Goal: Task Accomplishment & Management: Complete application form

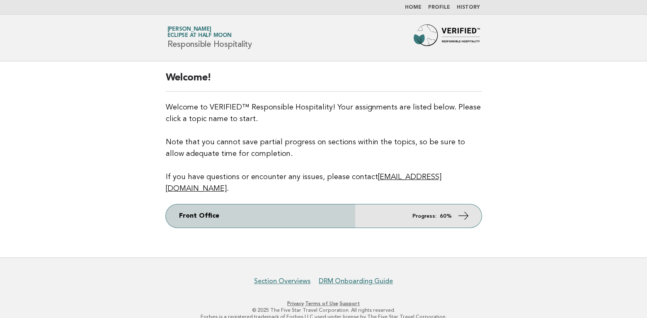
click at [462, 210] on icon at bounding box center [463, 216] width 12 height 12
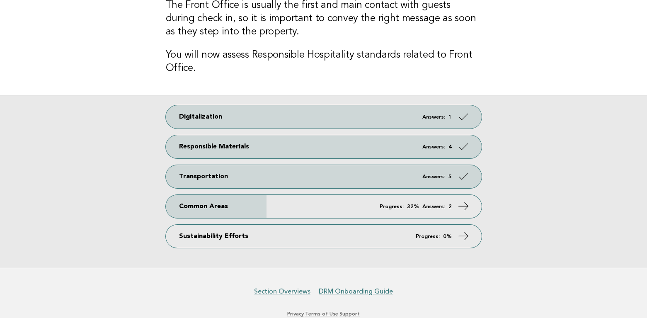
scroll to position [95, 0]
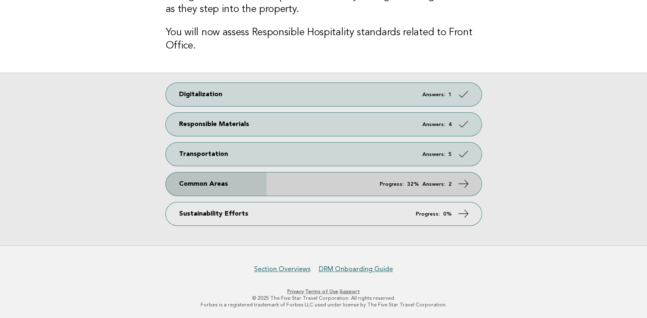
click at [386, 183] on em "Progress:" at bounding box center [392, 184] width 24 height 5
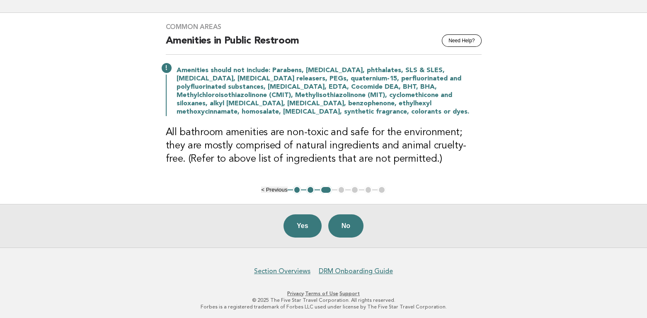
scroll to position [51, 0]
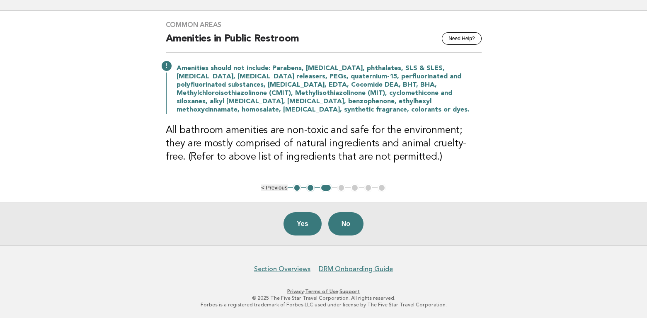
drag, startPoint x: 349, startPoint y: 224, endPoint x: 390, endPoint y: 272, distance: 63.6
click at [350, 224] on button "No" at bounding box center [345, 223] width 35 height 23
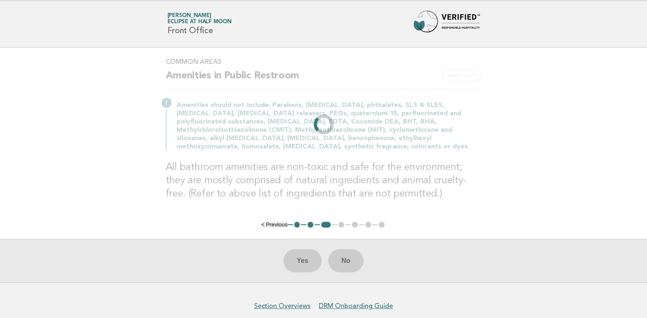
scroll to position [0, 0]
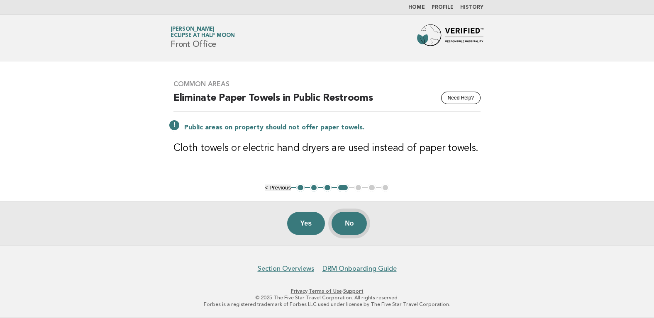
drag, startPoint x: 350, startPoint y: 223, endPoint x: 389, endPoint y: 222, distance: 38.6
click at [350, 223] on button "No" at bounding box center [348, 223] width 35 height 23
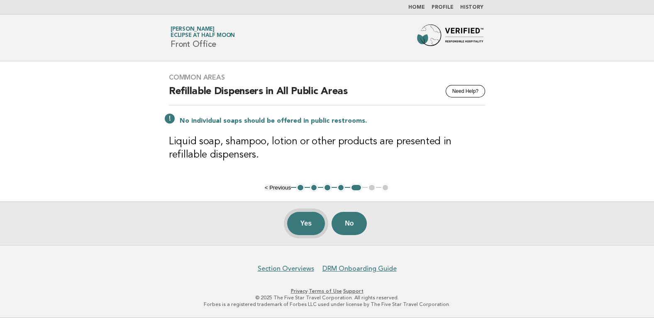
click at [300, 223] on button "Yes" at bounding box center [306, 223] width 38 height 23
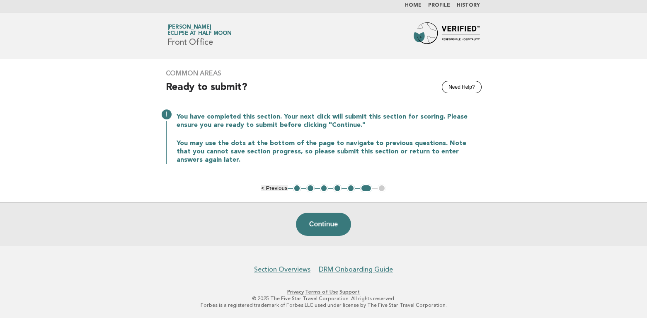
scroll to position [2, 0]
click at [263, 187] on button "< Previous" at bounding box center [274, 188] width 26 height 6
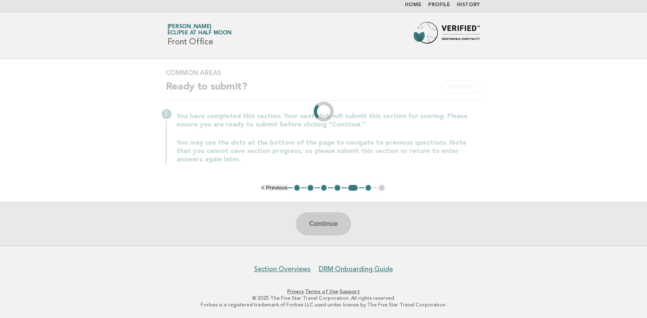
scroll to position [0, 0]
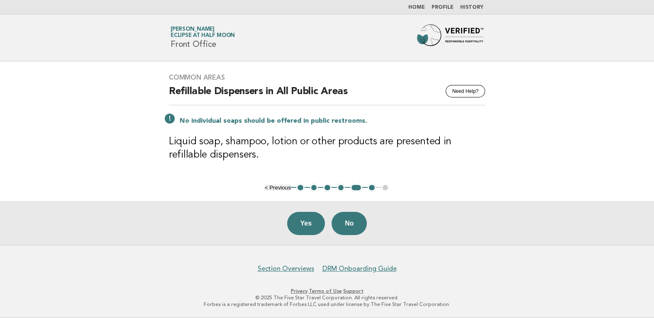
click at [263, 187] on main "Common Areas Need Help? Refillable Dispensers in All Public Areas No individual…" at bounding box center [327, 153] width 654 height 184
click at [269, 189] on button "< Previous" at bounding box center [278, 188] width 26 height 6
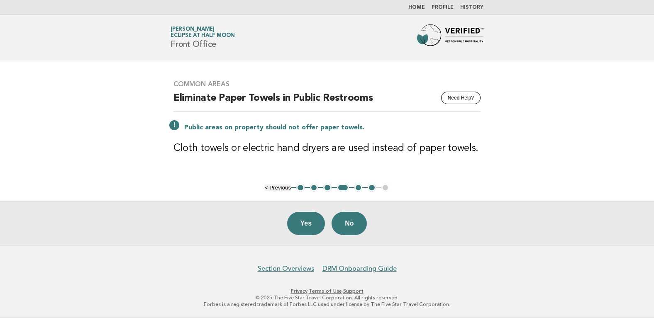
click at [270, 189] on button "< Previous" at bounding box center [278, 188] width 26 height 6
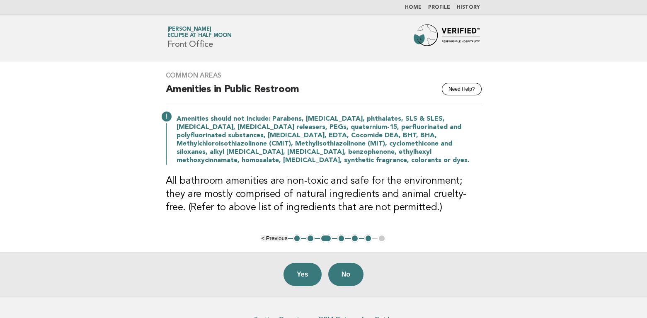
click at [267, 241] on button "< Previous" at bounding box center [274, 238] width 26 height 6
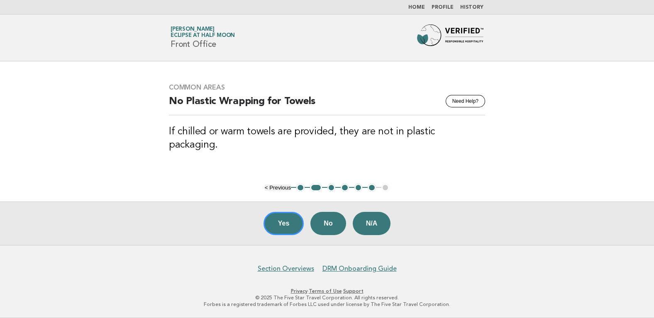
drag, startPoint x: 282, startPoint y: 225, endPoint x: 262, endPoint y: 248, distance: 30.0
click at [282, 225] on button "Yes" at bounding box center [283, 223] width 41 height 23
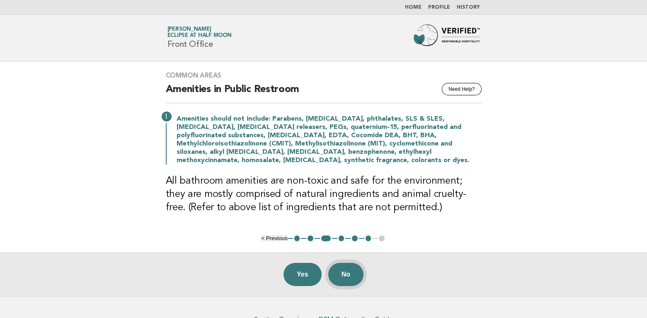
click at [350, 277] on button "No" at bounding box center [345, 274] width 35 height 23
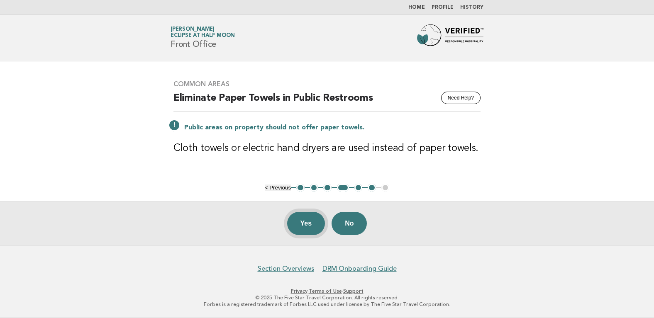
click at [301, 225] on button "Yes" at bounding box center [306, 223] width 38 height 23
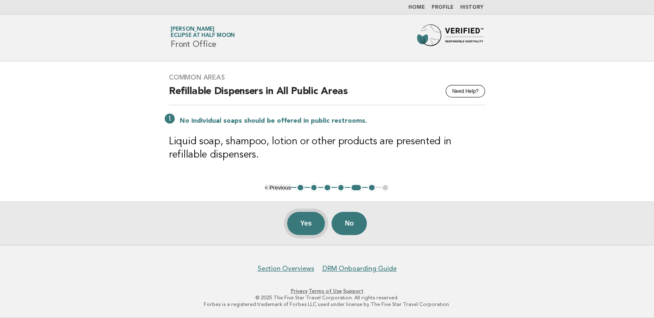
click at [305, 220] on button "Yes" at bounding box center [306, 223] width 38 height 23
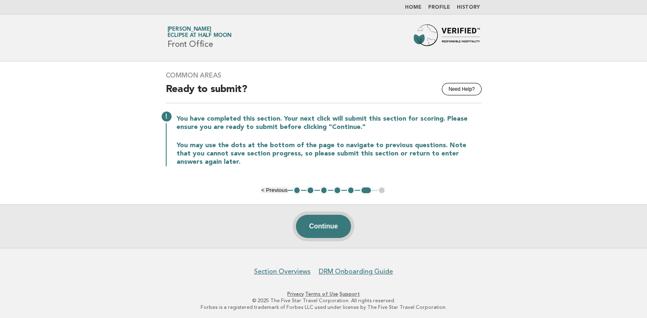
click at [327, 226] on button "Continue" at bounding box center [323, 226] width 55 height 23
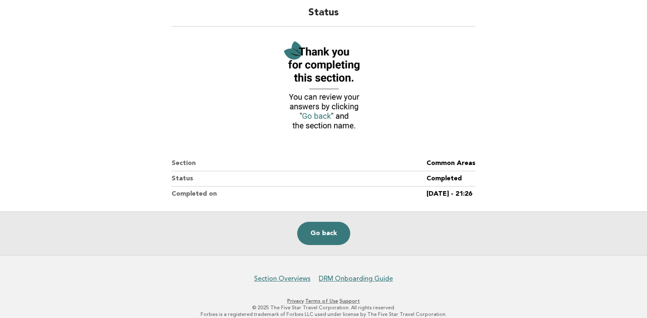
scroll to position [75, 0]
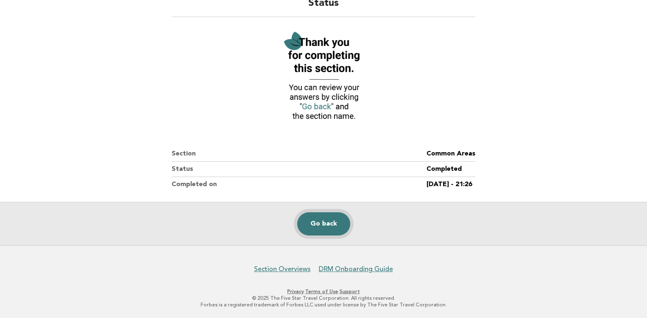
click at [322, 223] on link "Go back" at bounding box center [323, 223] width 53 height 23
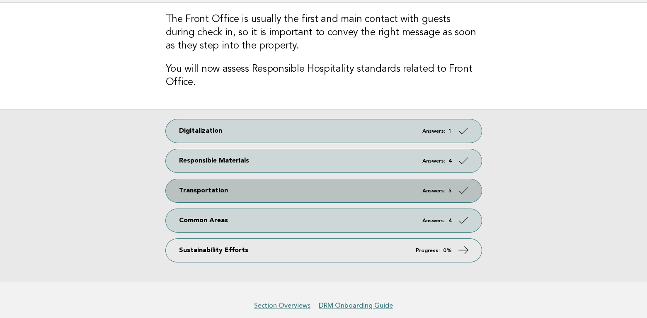
scroll to position [95, 0]
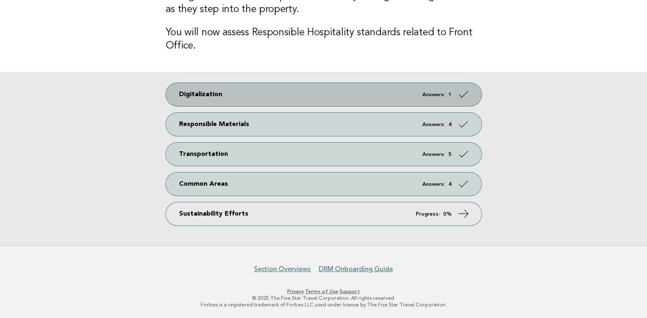
click at [425, 92] on em "Answers:" at bounding box center [434, 94] width 23 height 5
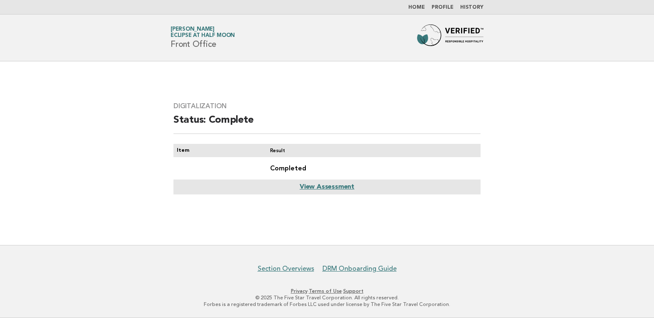
click at [328, 187] on link "View Assessment" at bounding box center [326, 187] width 55 height 7
click at [343, 186] on link "View Assessment" at bounding box center [326, 187] width 55 height 7
click at [186, 151] on th "Item" at bounding box center [218, 150] width 90 height 13
drag, startPoint x: 186, startPoint y: 151, endPoint x: 273, endPoint y: 150, distance: 87.1
click at [273, 150] on th "Result" at bounding box center [371, 150] width 217 height 13
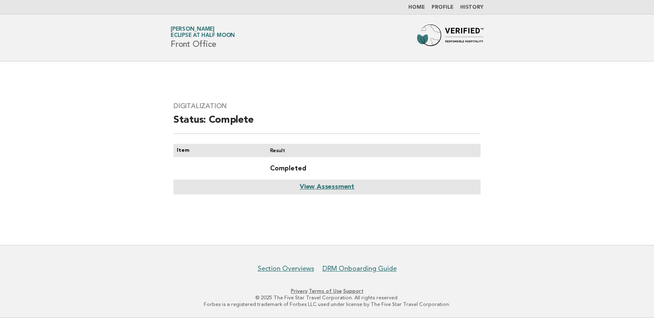
click at [419, 5] on link "Home" at bounding box center [416, 7] width 17 height 5
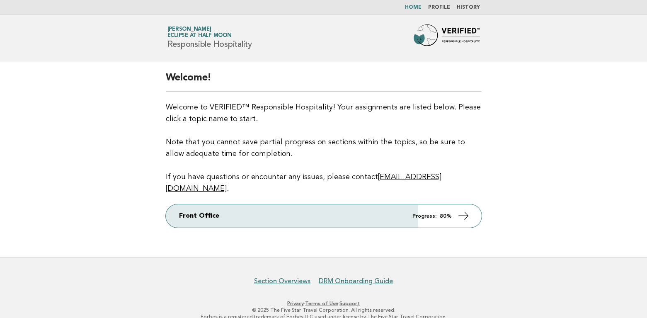
scroll to position [0, 0]
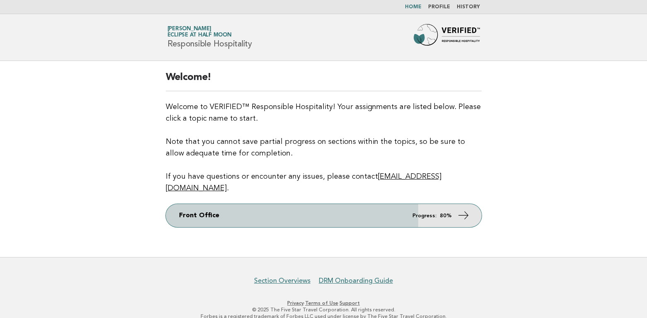
click at [469, 209] on icon at bounding box center [463, 215] width 12 height 12
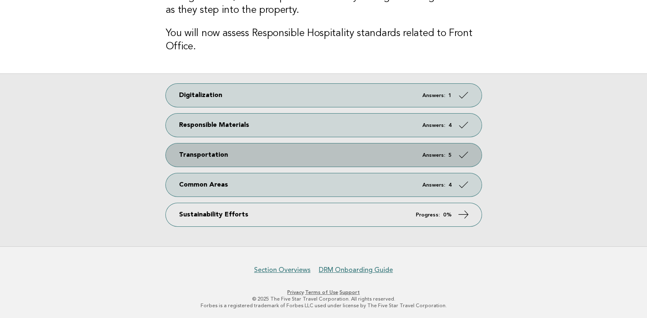
scroll to position [95, 0]
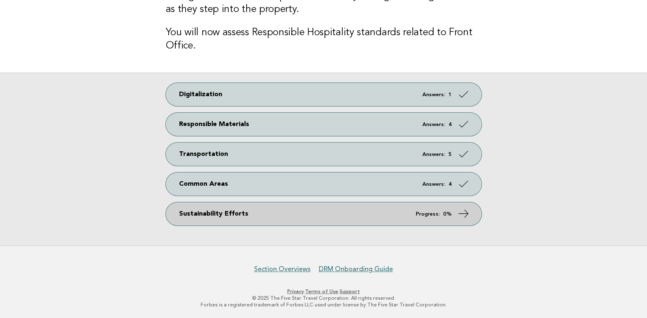
click at [209, 214] on link "Sustainability Efforts Progress: 0%" at bounding box center [324, 213] width 316 height 23
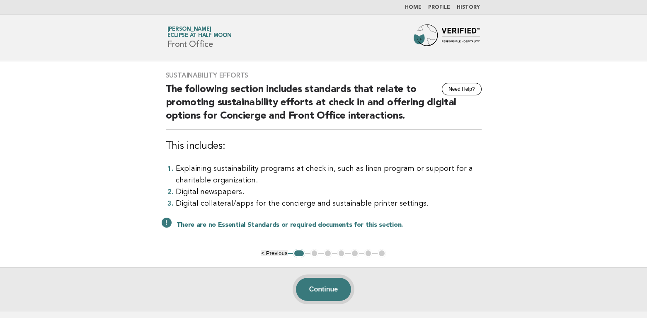
drag, startPoint x: 331, startPoint y: 289, endPoint x: 391, endPoint y: 248, distance: 72.7
click at [332, 289] on button "Continue" at bounding box center [323, 289] width 55 height 23
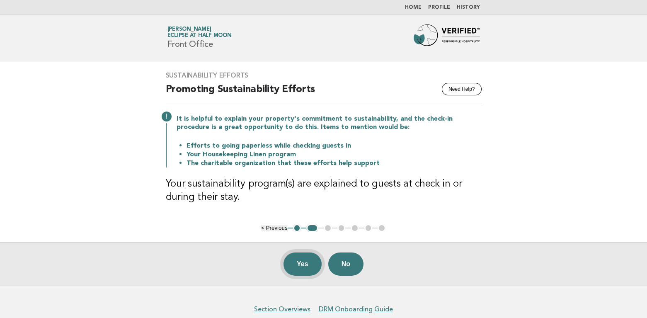
click at [301, 263] on button "Yes" at bounding box center [303, 264] width 38 height 23
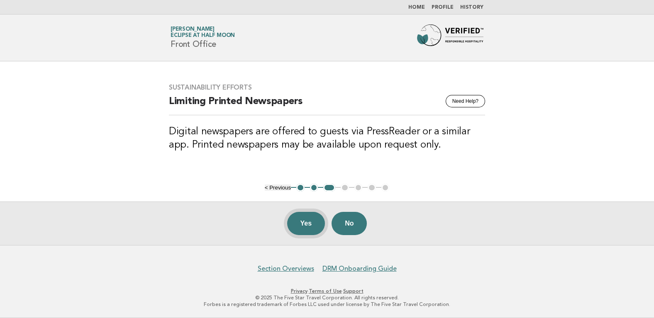
click at [304, 225] on button "Yes" at bounding box center [306, 223] width 38 height 23
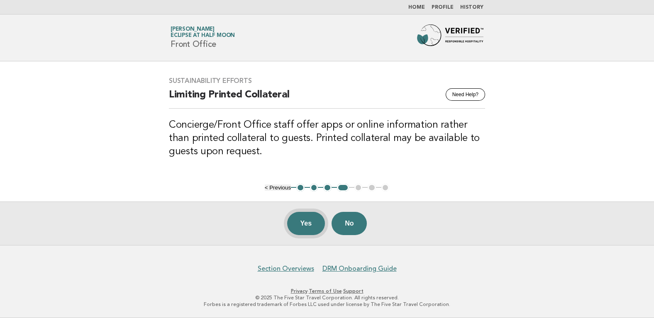
click at [306, 223] on button "Yes" at bounding box center [306, 223] width 38 height 23
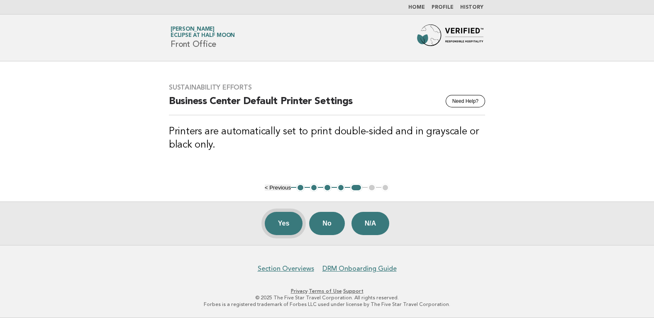
drag, startPoint x: 282, startPoint y: 224, endPoint x: 306, endPoint y: 171, distance: 58.1
click at [282, 224] on button "Yes" at bounding box center [284, 223] width 38 height 23
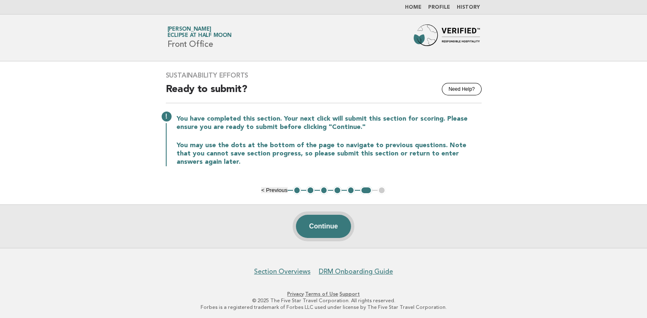
click at [326, 229] on button "Continue" at bounding box center [323, 226] width 55 height 23
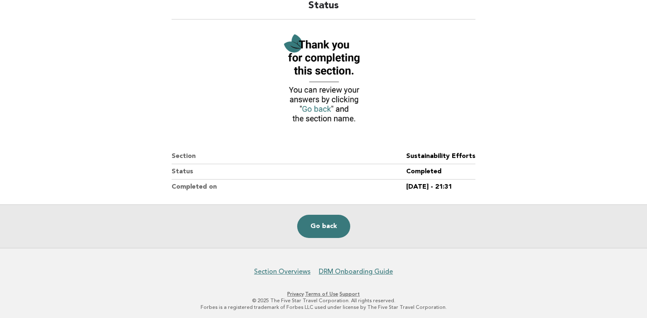
scroll to position [75, 0]
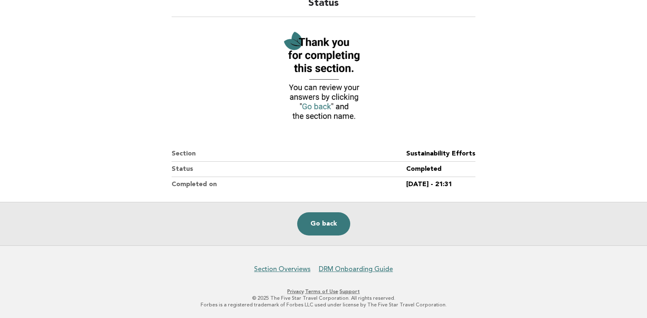
drag, startPoint x: 323, startPoint y: 225, endPoint x: 303, endPoint y: 238, distance: 24.3
click at [323, 225] on link "Go back" at bounding box center [323, 223] width 53 height 23
